Goal: Information Seeking & Learning: Learn about a topic

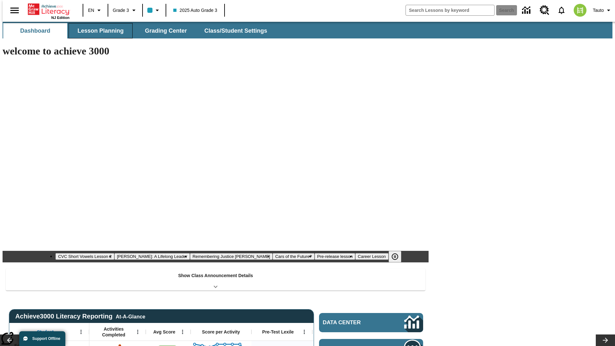
click at [98, 31] on span "Lesson Planning" at bounding box center [101, 30] width 46 height 7
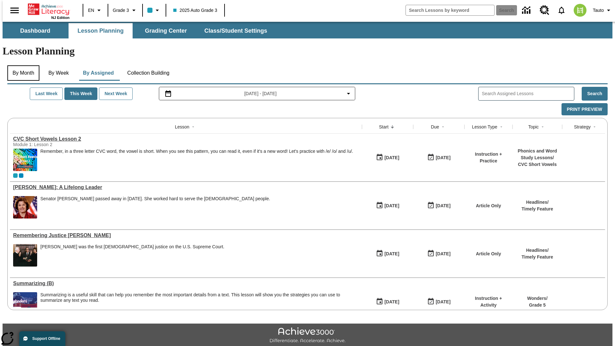
click at [21, 65] on button "By Month" at bounding box center [23, 72] width 32 height 15
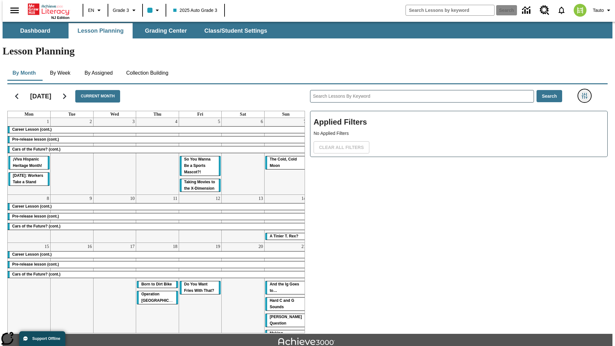
click at [587, 93] on icon "Filters Side menu" at bounding box center [585, 96] width 6 height 6
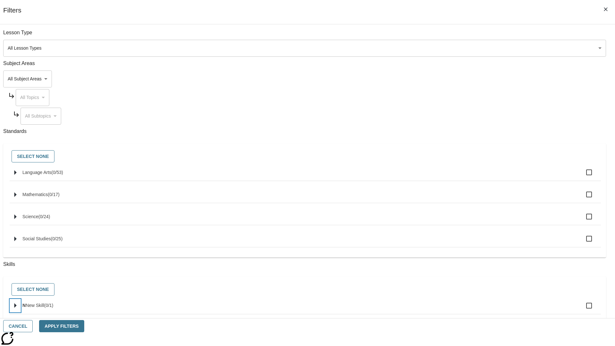
click at [17, 308] on icon "Select skills" at bounding box center [15, 305] width 2 height 5
click at [33, 326] on button "Cancel" at bounding box center [17, 326] width 29 height 12
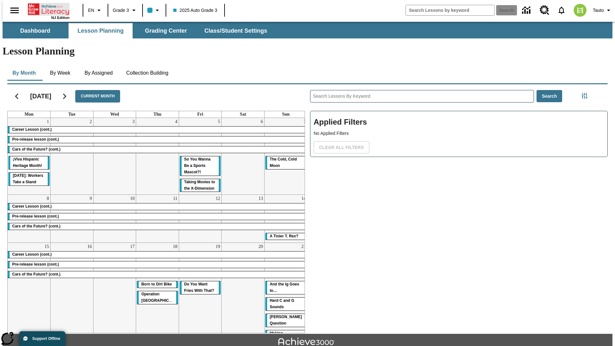
click at [46, 9] on icon "Home" at bounding box center [49, 9] width 43 height 13
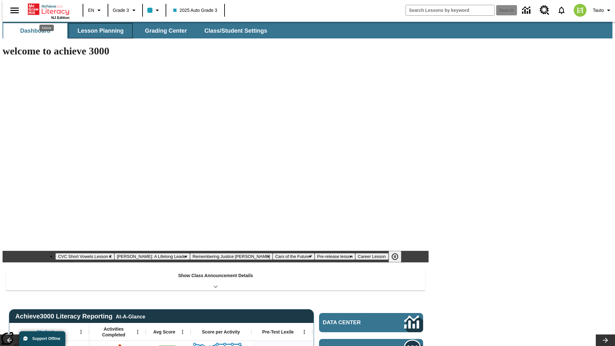
click at [98, 31] on span "Lesson Planning" at bounding box center [101, 30] width 46 height 7
